Goal: Transaction & Acquisition: Purchase product/service

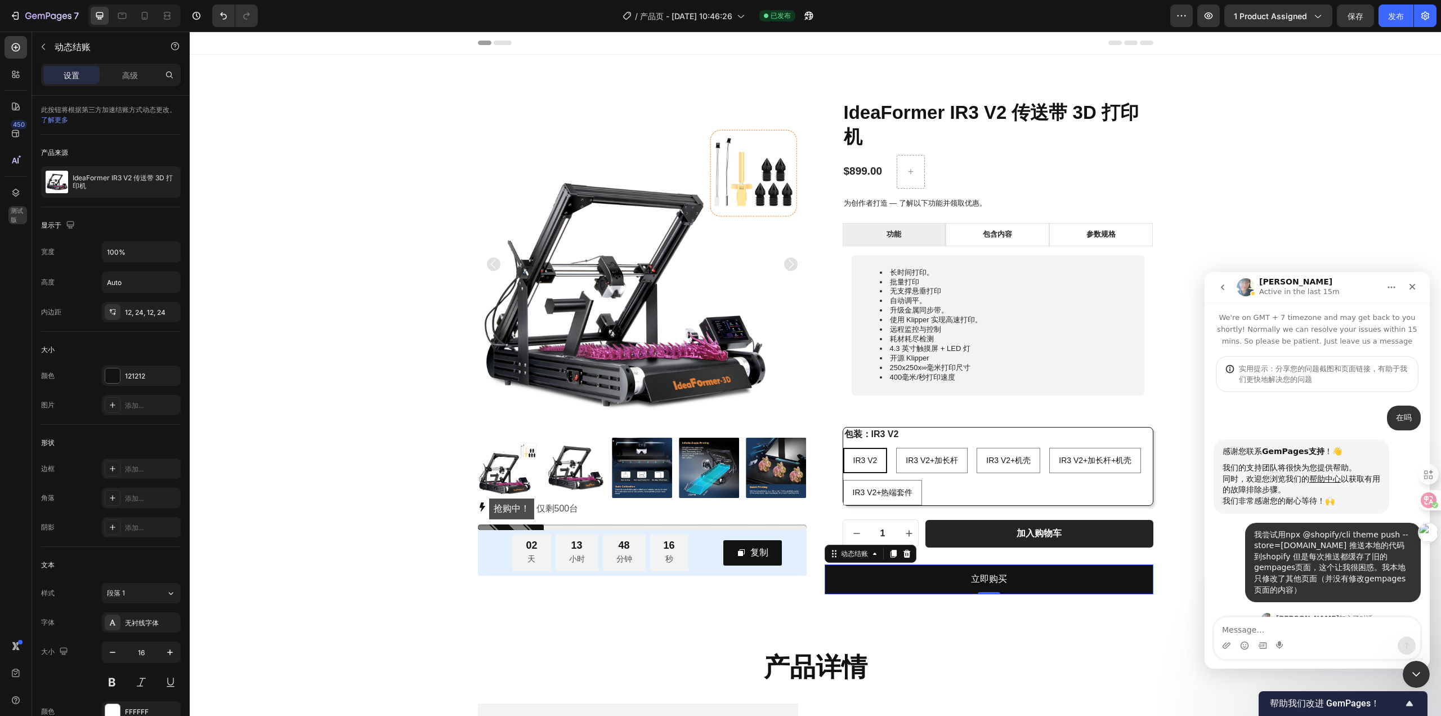
scroll to position [2361, 0]
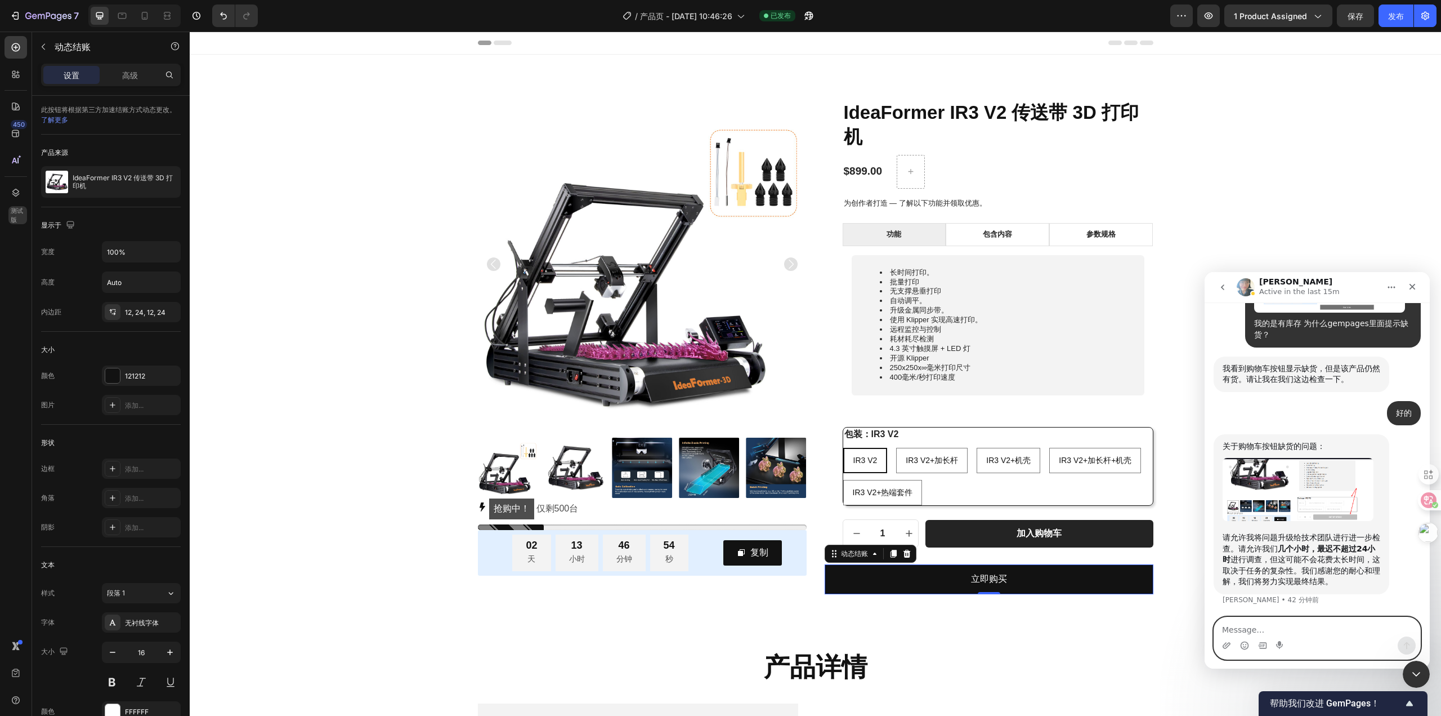
click at [1328, 625] on textarea "Message…" at bounding box center [1317, 626] width 206 height 19
click at [1186, 643] on div "产品详情 标题 行 部分 2" at bounding box center [816, 667] width 1252 height 93
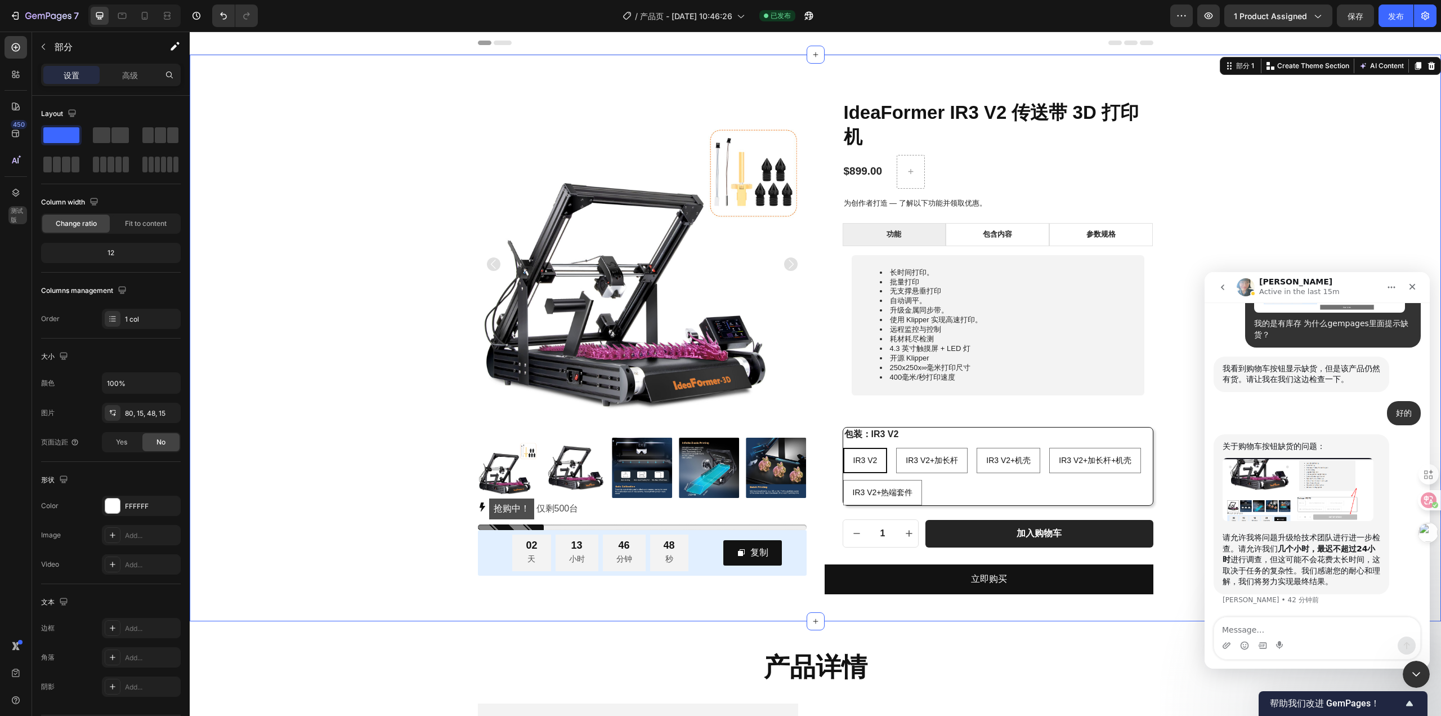
click at [1184, 598] on div "产品图片 抢购中！ 仅剩 500 台 库存计数器 02 天 13 小时 46 分钟 48 秒 倒计时 复制 复制优惠码 行 行 IdeaFormer IR3 …" at bounding box center [816, 338] width 1252 height 566
click at [1342, 181] on div "产品图片 抢购中！ 仅剩 500 台 库存计数器 02 天 13 小时 46 分钟 43 秒 倒计时 复制 复制优惠码 行 行 IdeaFormer IR3 …" at bounding box center [815, 347] width 1235 height 494
click at [261, 242] on div "产品图片 抢购中！ 仅剩 500 台 库存计数器 02 天 13 小时 45 分钟 36 秒 倒计时 复制 复制优惠码 行 行 IdeaFormer IR3 …" at bounding box center [815, 347] width 1235 height 494
click at [1266, 624] on textarea "Message…" at bounding box center [1317, 626] width 206 height 19
type textarea "解决了吗"
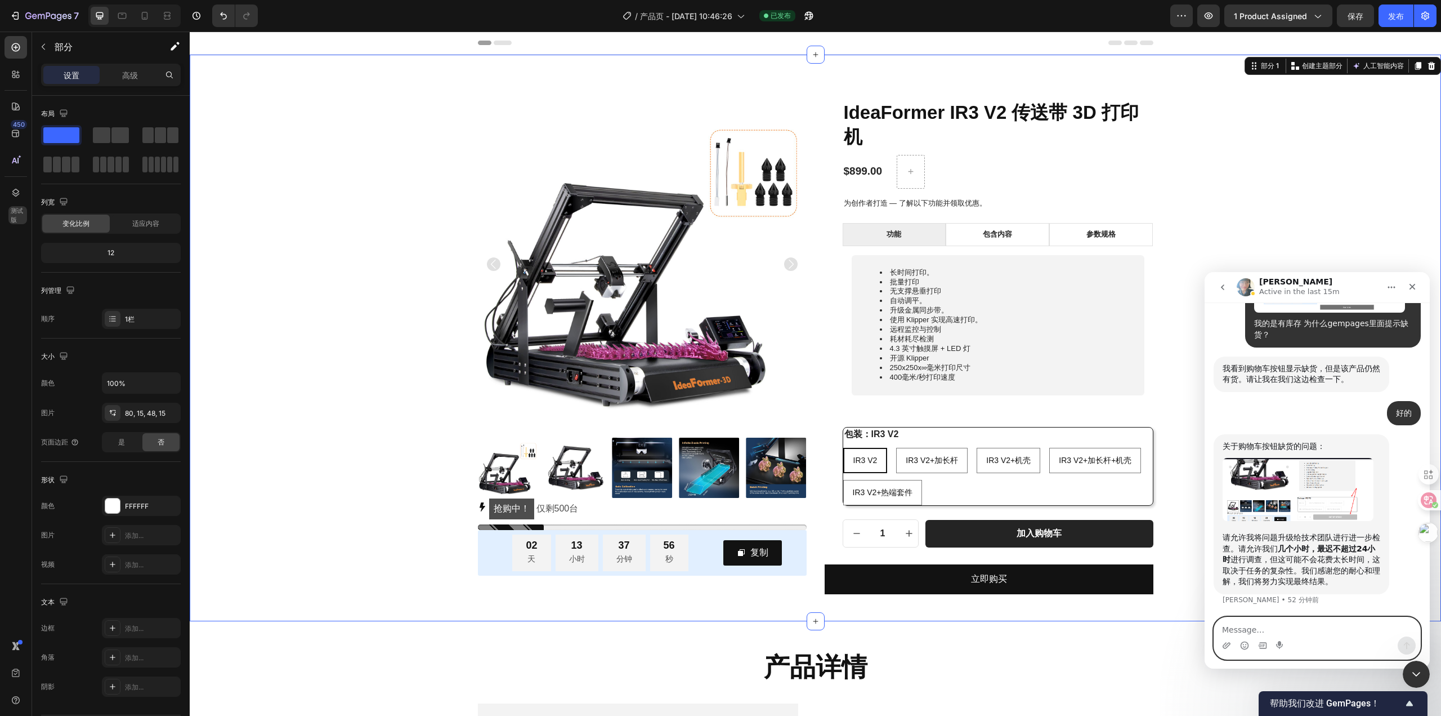
scroll to position [2394, 0]
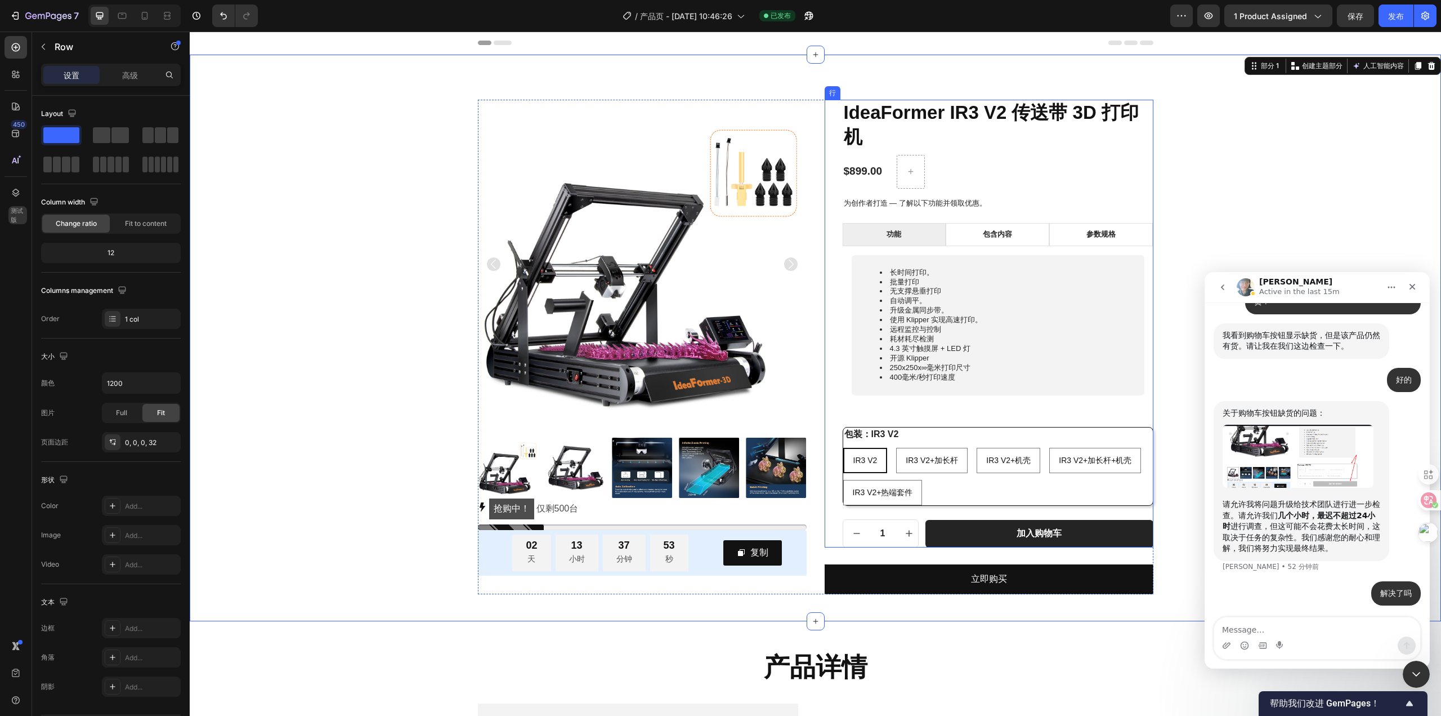
click at [977, 516] on div "IdeaFormer IR3 V2 传送带 3D 打印机 产品标题 $899.00 产品价格 产品价格 行 为创作者打造 — 了解以下功能并领取优惠。 文本块…" at bounding box center [998, 324] width 311 height 448
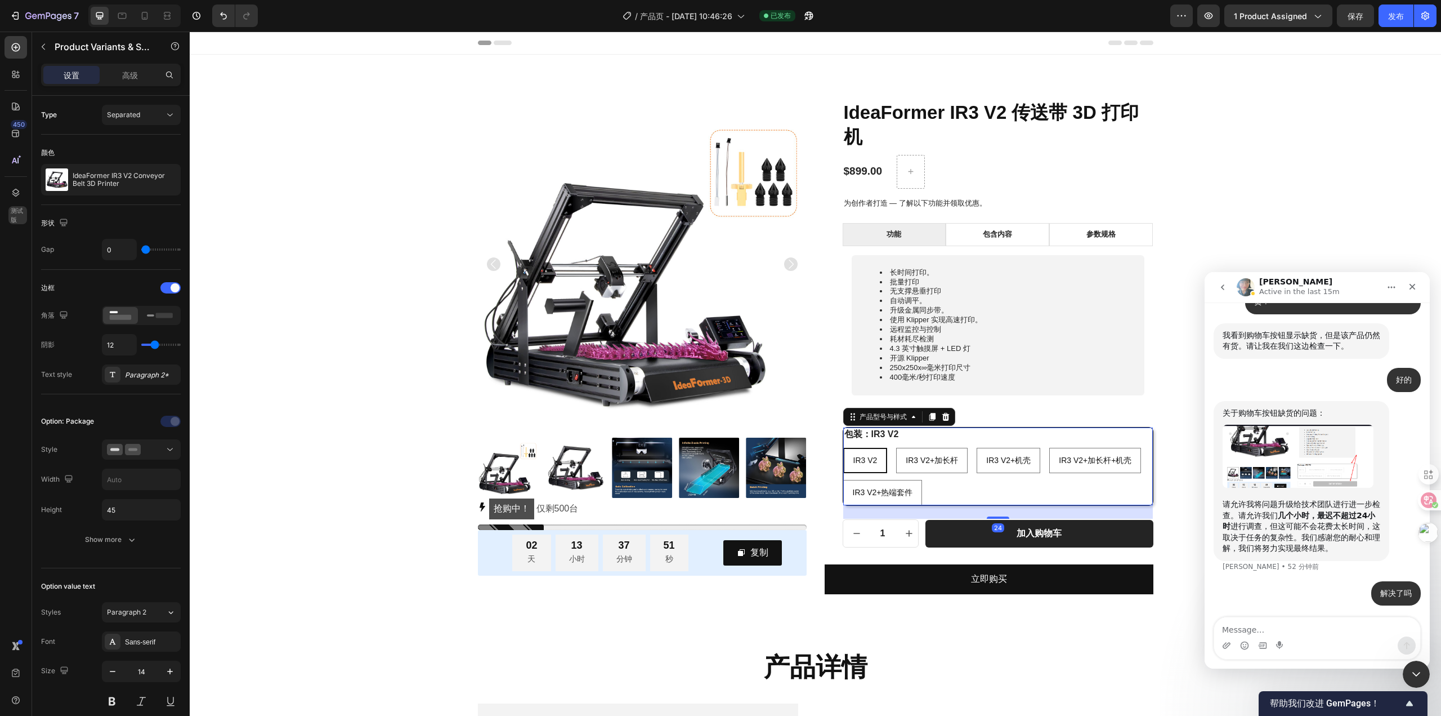
click at [969, 441] on div "包装：IR3 V2 IR3 V2 IR3 V2 IR3 V2 IR3 V2+加长杆 IR3 V2+Extended Rod IR3 V2+加长杆 IR3 V2…" at bounding box center [998, 466] width 310 height 78
click at [915, 421] on div "产品型号与样式" at bounding box center [883, 417] width 74 height 14
click at [959, 435] on div "包装：IR3 V2 IR3 V2 IR3 V2 IR3 V2 IR3 V2+加长杆 IR3 V2+Extended Rod IR3 V2+加长杆 IR3 V2…" at bounding box center [998, 466] width 310 height 78
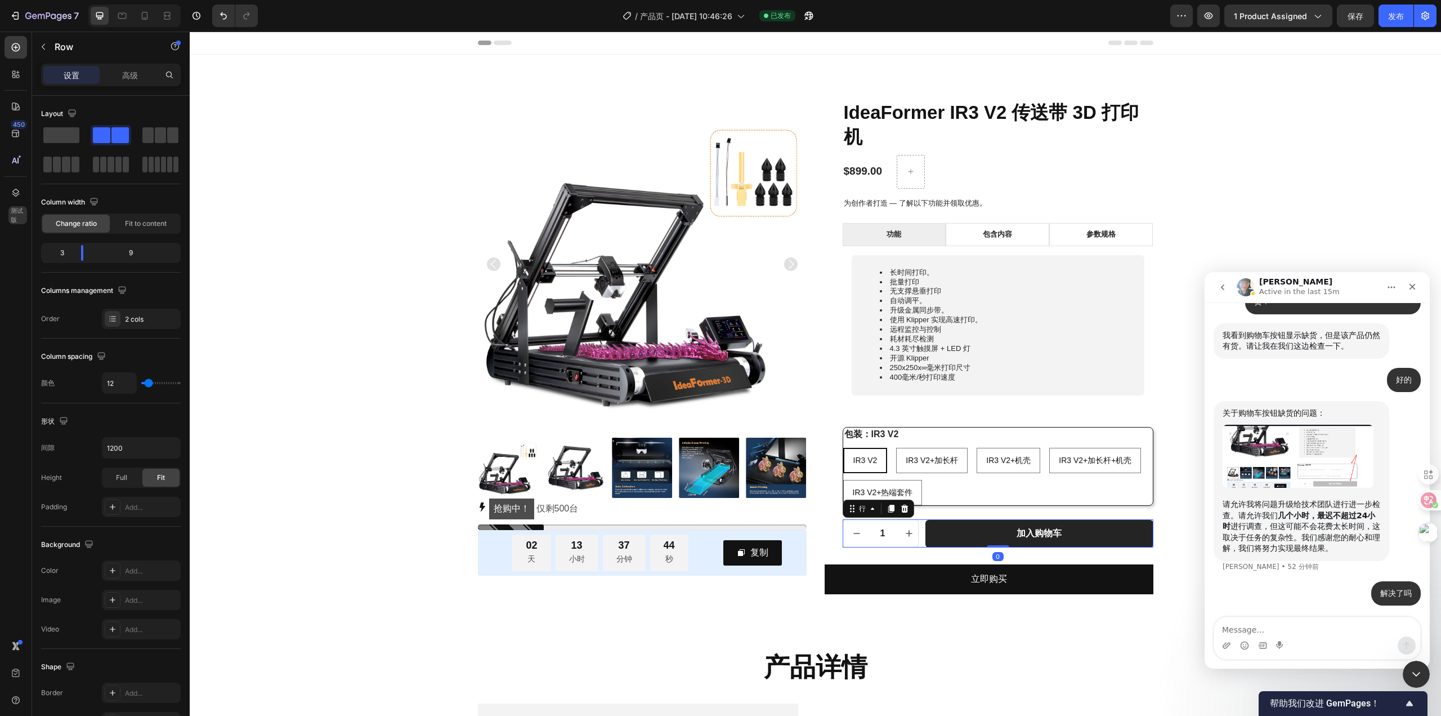
click at [915, 542] on div "1 产品数量 加入购物车 加入购物车 行 0" at bounding box center [998, 533] width 311 height 28
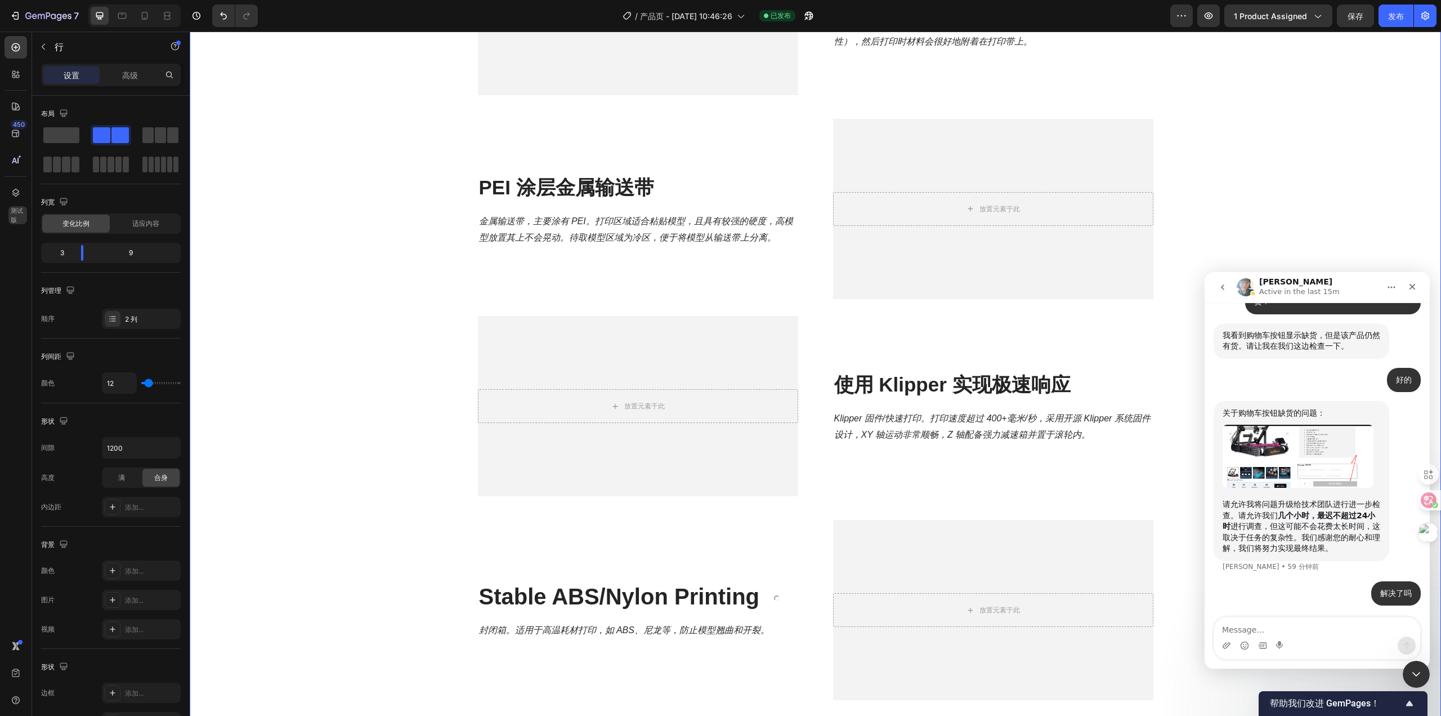
scroll to position [507, 0]
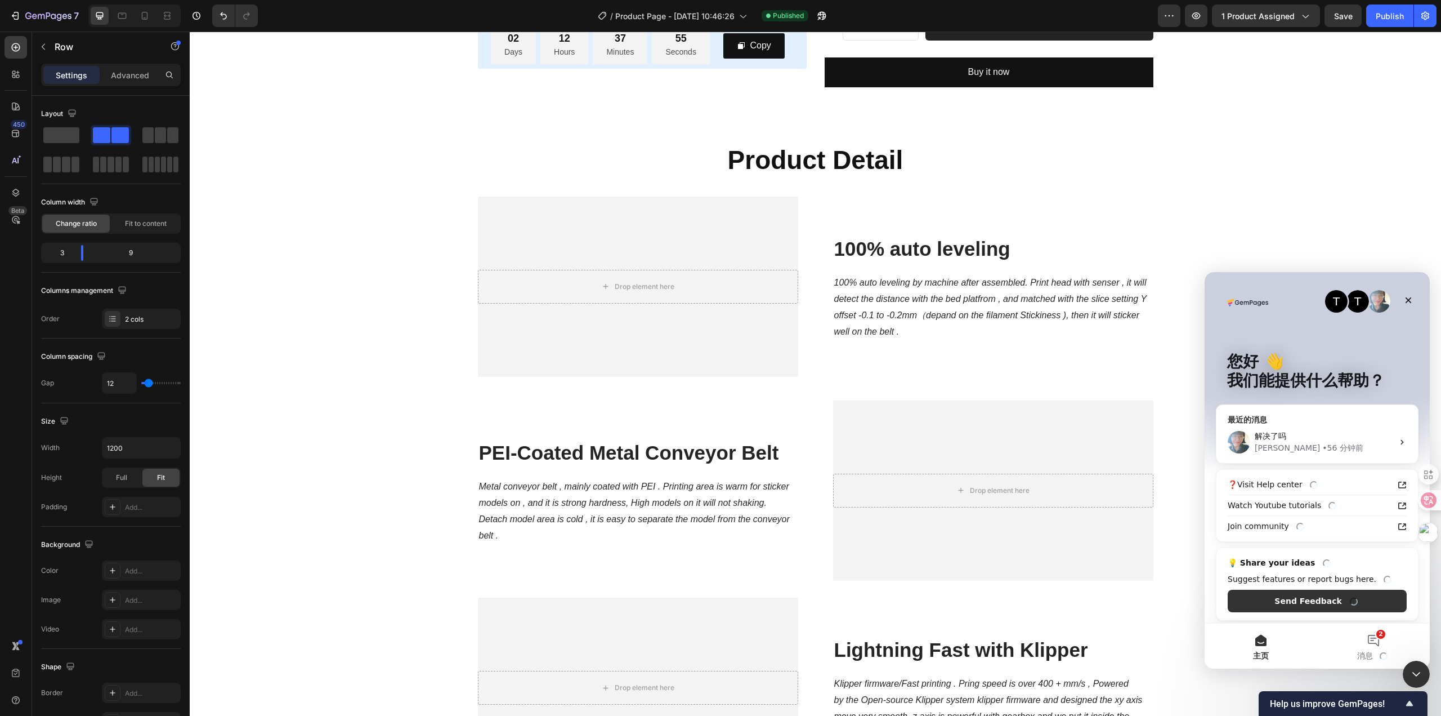
click at [1306, 438] on div "解决了吗" at bounding box center [1324, 436] width 139 height 12
click at [1323, 448] on div "• 59 分钟前" at bounding box center [1343, 448] width 41 height 12
